Goal: Information Seeking & Learning: Check status

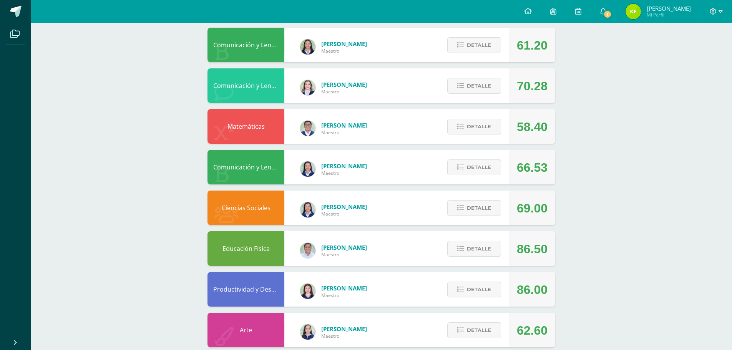
scroll to position [235, 0]
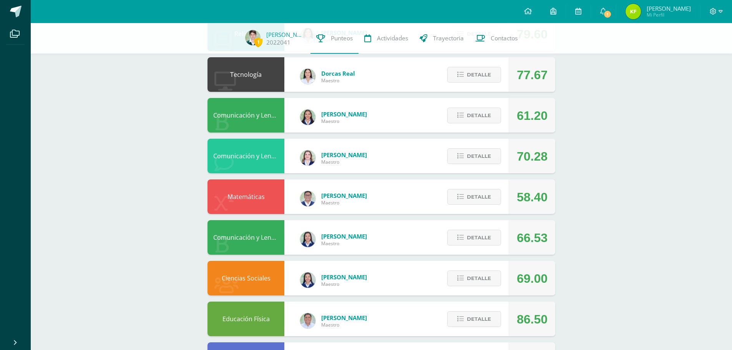
scroll to position [274, 0]
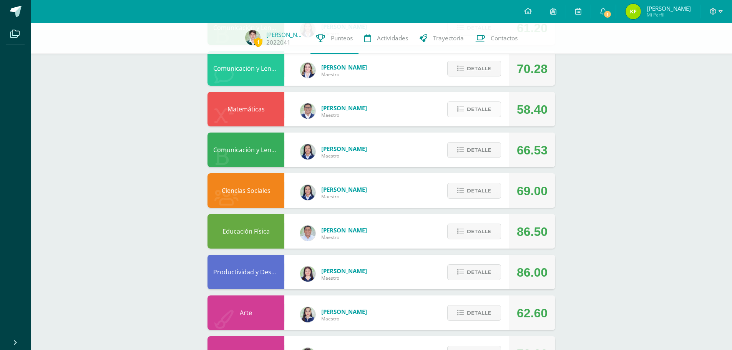
click at [484, 109] on span "Detalle" at bounding box center [479, 109] width 24 height 14
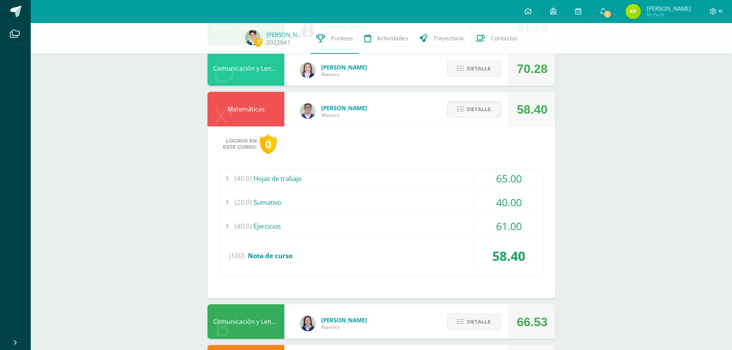
click at [261, 227] on div "(40.0) Ejercicios" at bounding box center [381, 225] width 324 height 17
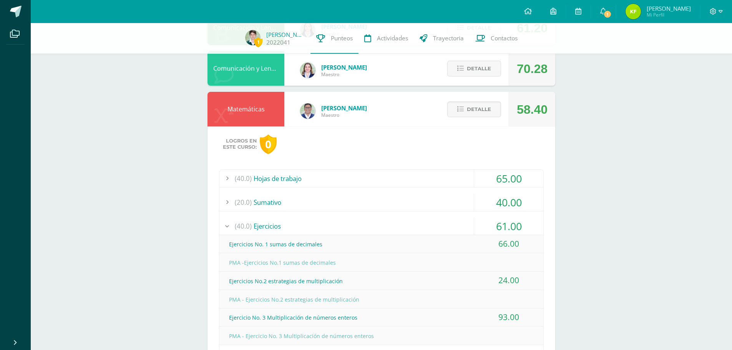
click at [270, 202] on div "(20.0) Sumativo" at bounding box center [381, 202] width 324 height 17
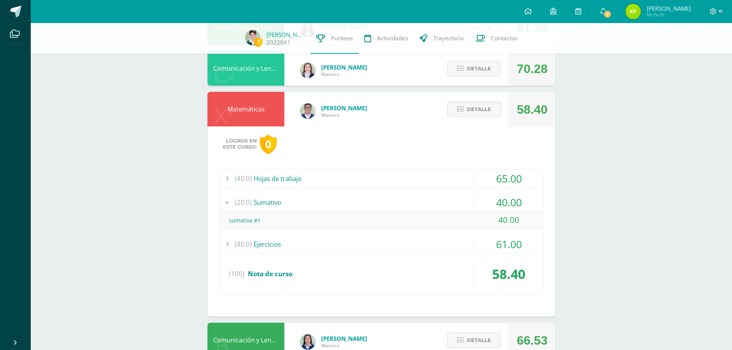
click at [258, 245] on div "(40.0) Ejercicios" at bounding box center [381, 244] width 324 height 17
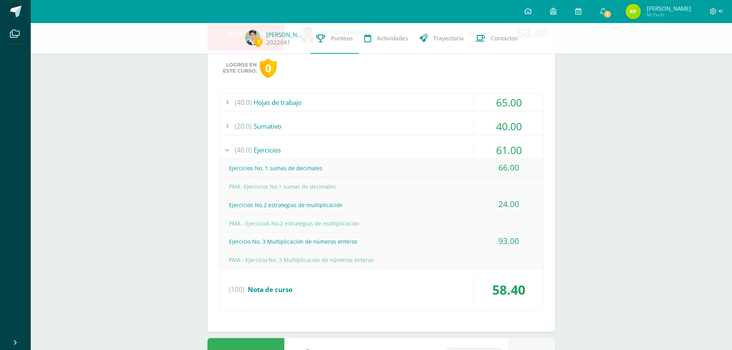
scroll to position [350, 0]
click at [275, 151] on div "(40.0) Ejercicios" at bounding box center [381, 149] width 324 height 17
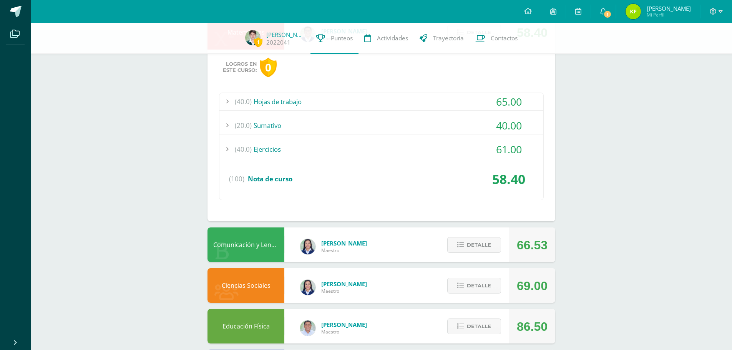
click at [289, 100] on div "(40.0) Hojas de trabajo" at bounding box center [381, 101] width 324 height 17
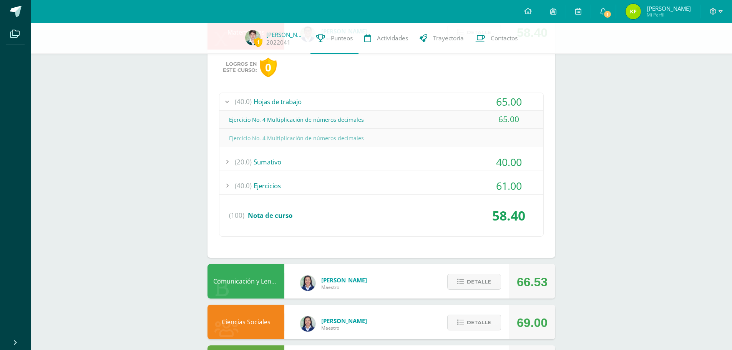
click at [306, 119] on div "Ejercicio No. 4 Multiplicación de números decimales" at bounding box center [381, 119] width 324 height 17
click at [231, 103] on div at bounding box center [226, 101] width 15 height 17
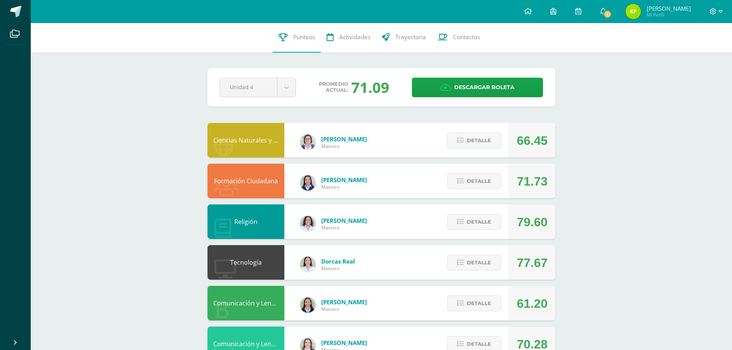
scroll to position [0, 0]
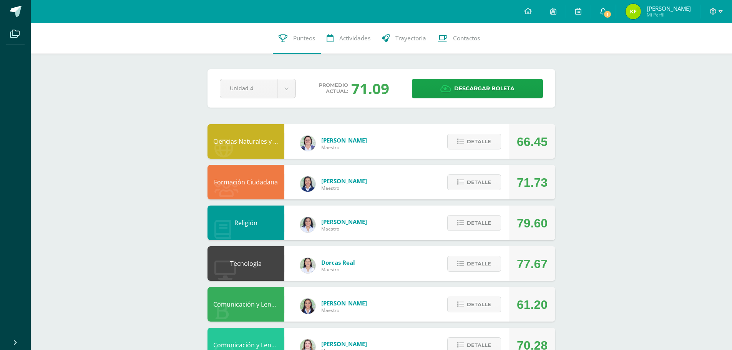
click at [606, 9] on icon at bounding box center [603, 11] width 6 height 7
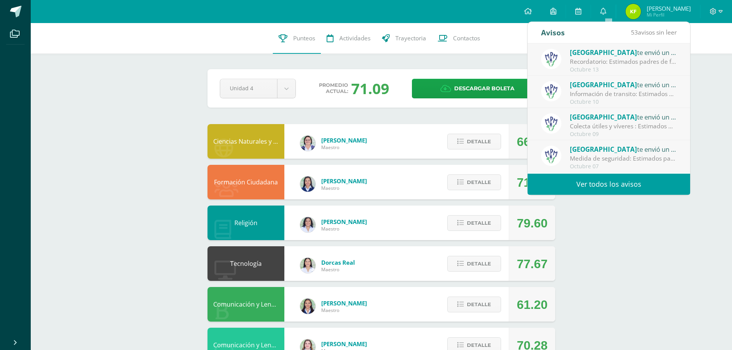
click at [610, 183] on link "Ver todos los avisos" at bounding box center [609, 184] width 163 height 21
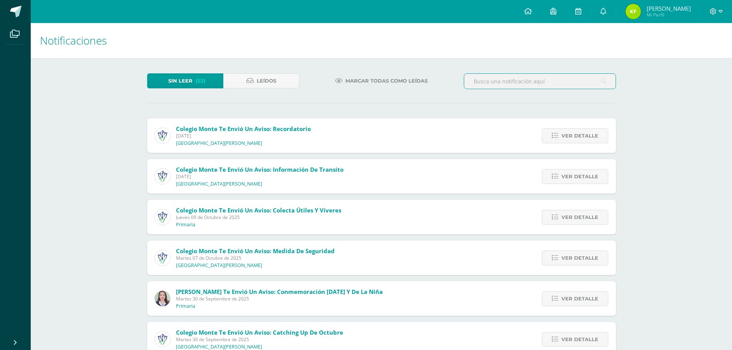
click at [517, 81] on input "text" at bounding box center [539, 81] width 151 height 15
type input "notas"
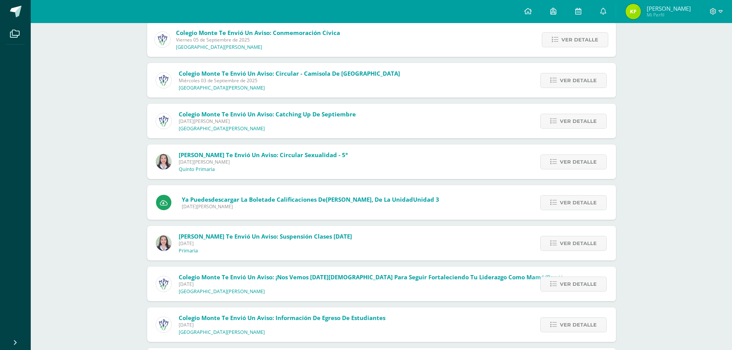
scroll to position [479, 0]
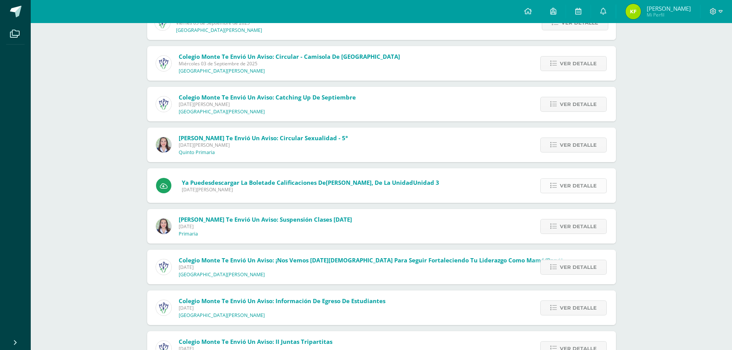
click at [577, 184] on span "Ver detalle" at bounding box center [578, 186] width 37 height 14
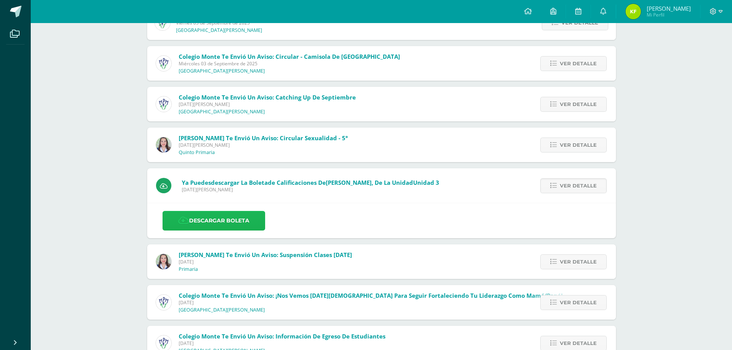
click at [217, 221] on link "Descargar boleta" at bounding box center [214, 221] width 103 height 20
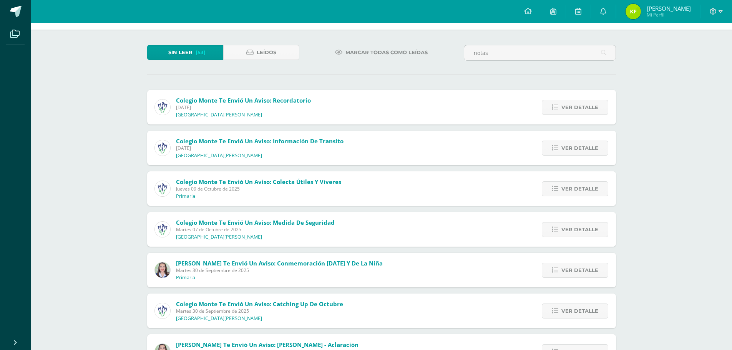
scroll to position [0, 0]
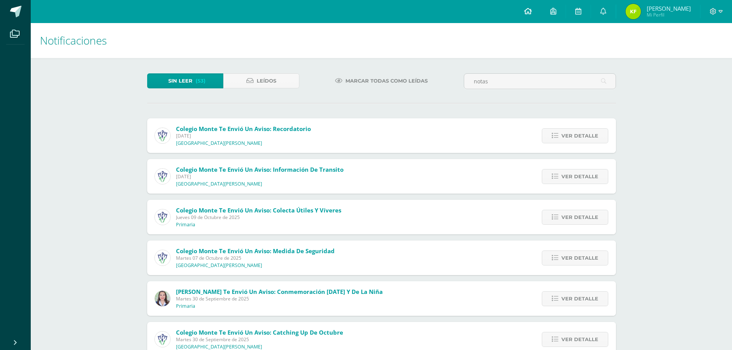
click at [532, 13] on icon at bounding box center [528, 11] width 8 height 7
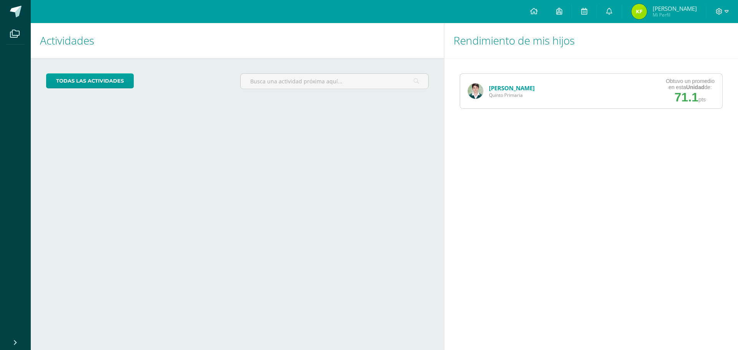
click at [498, 88] on link "[PERSON_NAME]" at bounding box center [512, 88] width 46 height 8
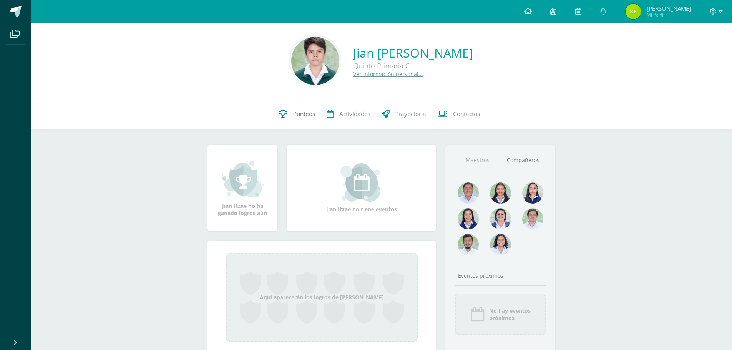
click at [308, 114] on span "Punteos" at bounding box center [304, 114] width 22 height 8
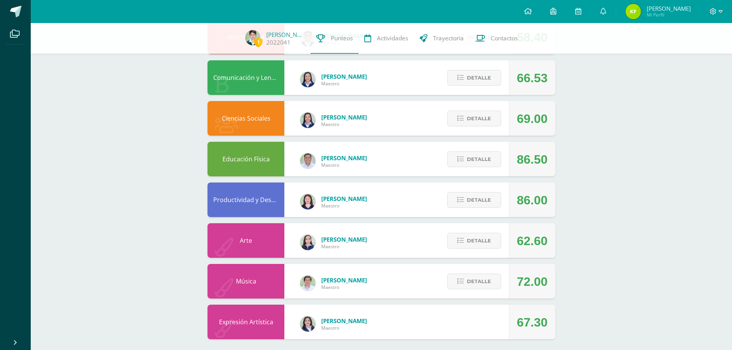
scroll to position [350, 0]
